Goal: Transaction & Acquisition: Purchase product/service

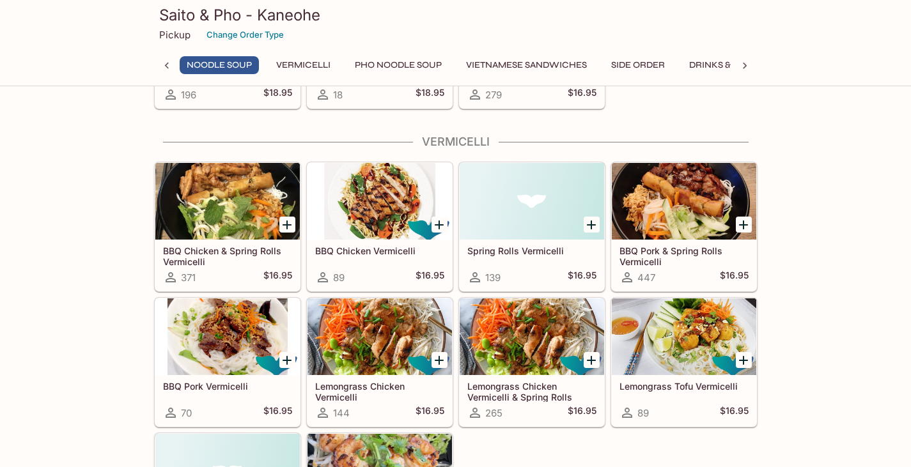
scroll to position [185, 0]
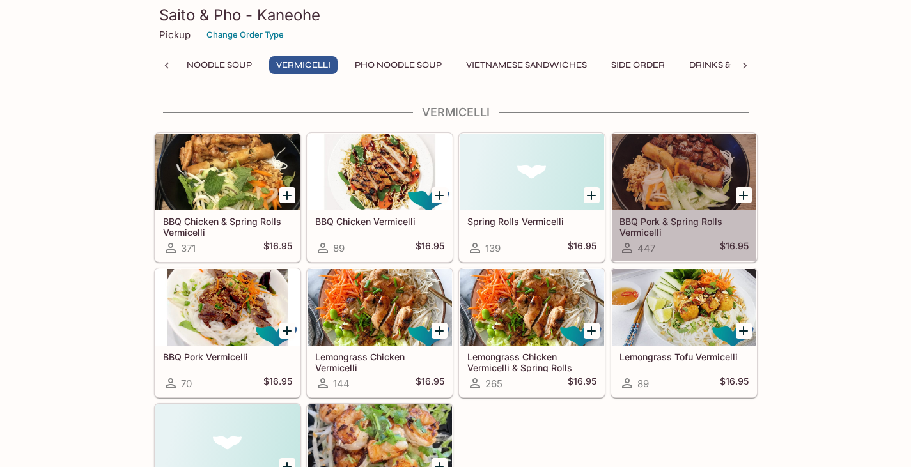
click at [682, 192] on div at bounding box center [684, 172] width 145 height 77
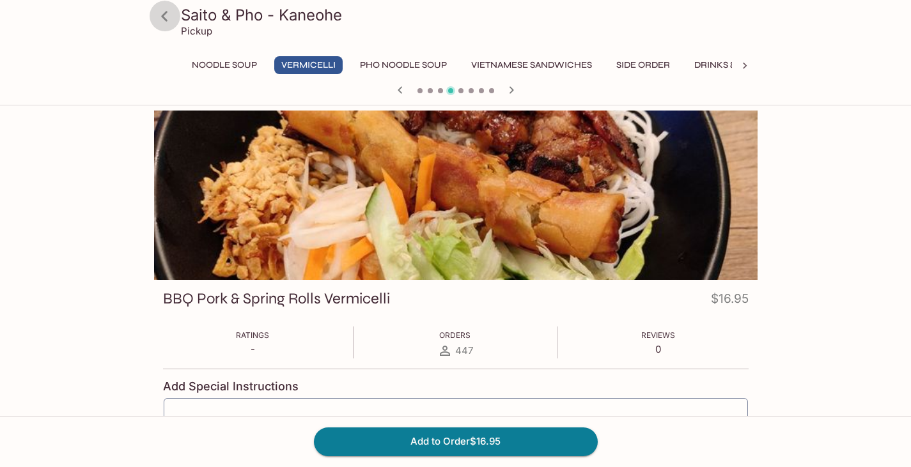
click at [170, 19] on icon at bounding box center [164, 16] width 22 height 22
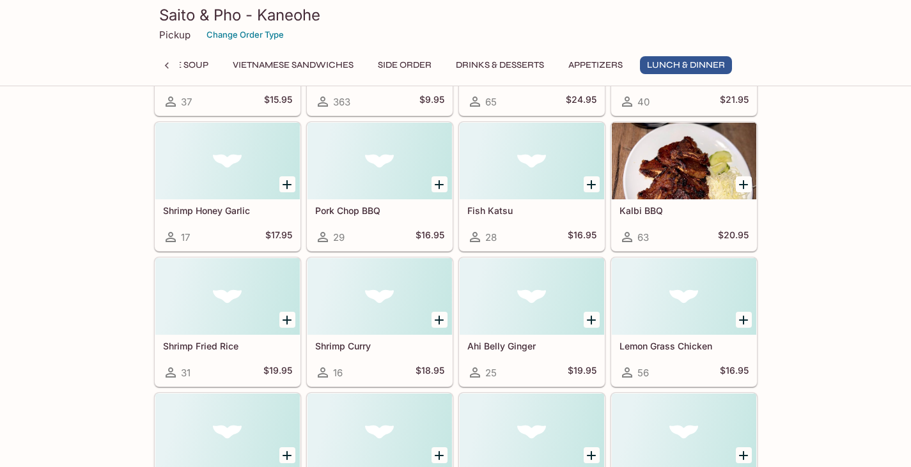
scroll to position [3197, 0]
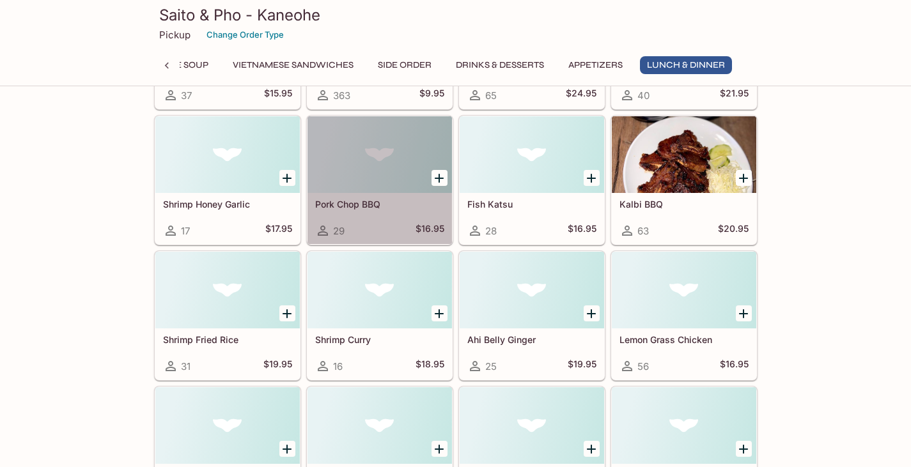
click at [392, 163] on div at bounding box center [380, 154] width 145 height 77
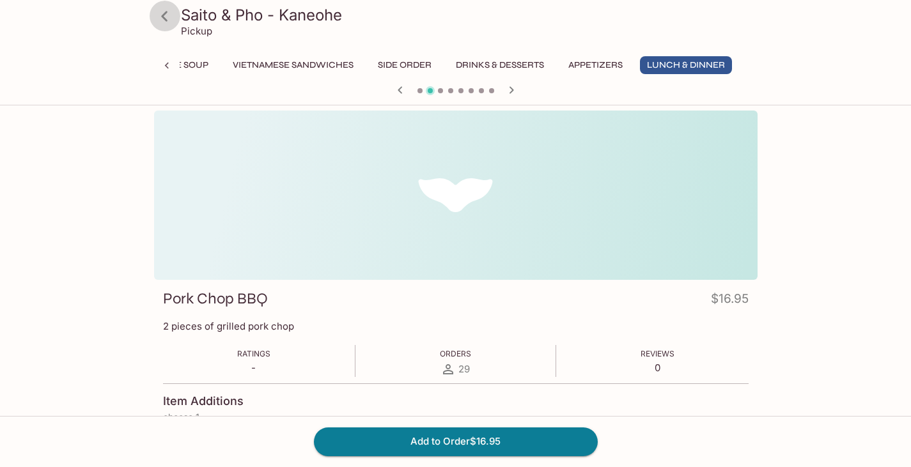
click at [164, 19] on icon at bounding box center [164, 16] width 6 height 10
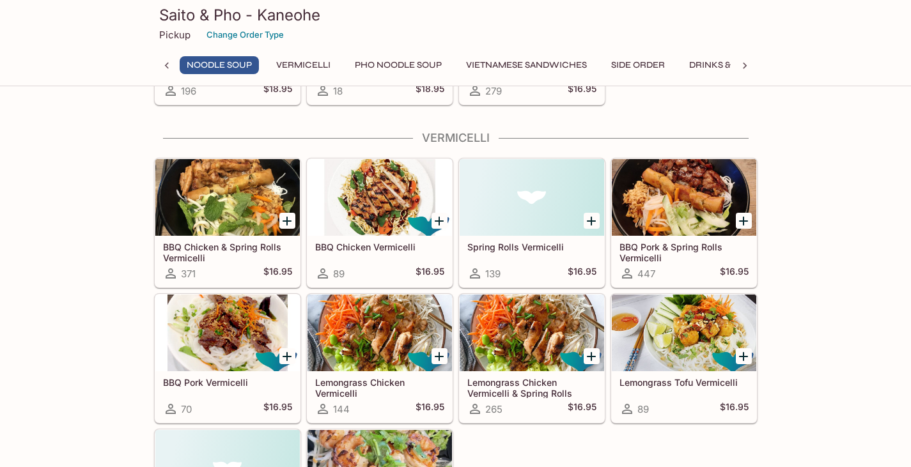
scroll to position [128, 0]
